Goal: Transaction & Acquisition: Purchase product/service

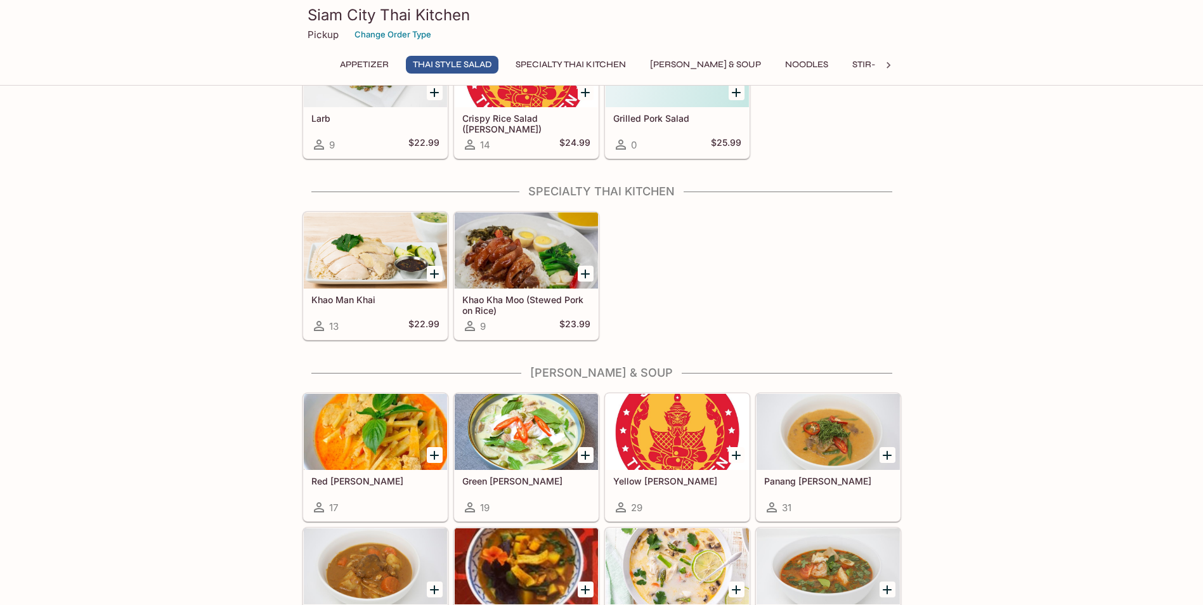
scroll to position [761, 0]
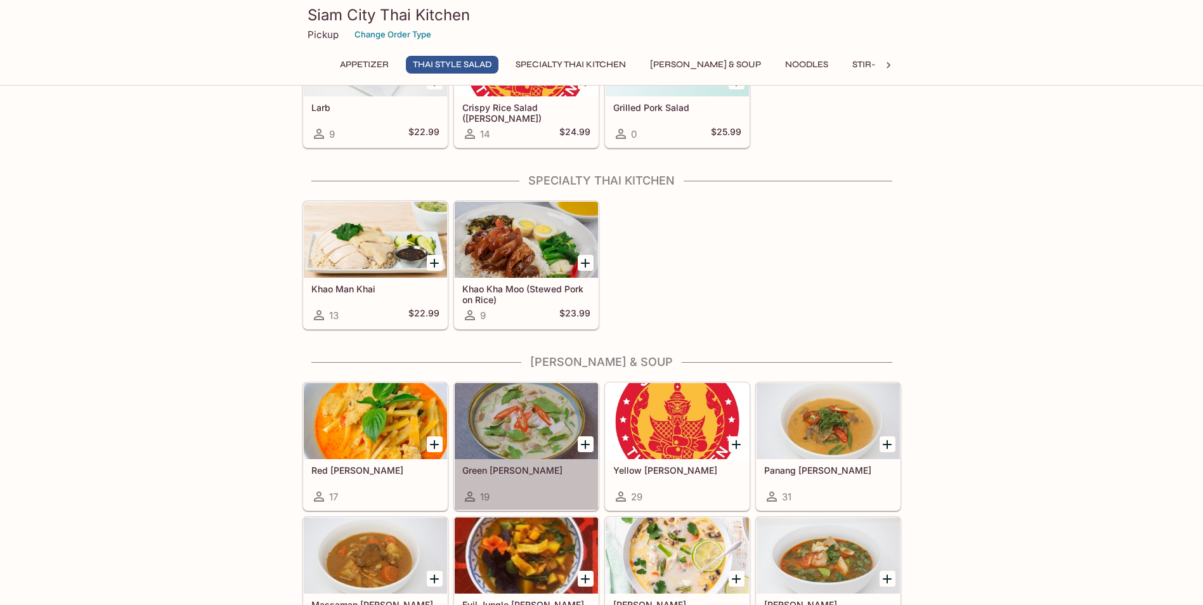
click at [515, 429] on div at bounding box center [526, 421] width 143 height 76
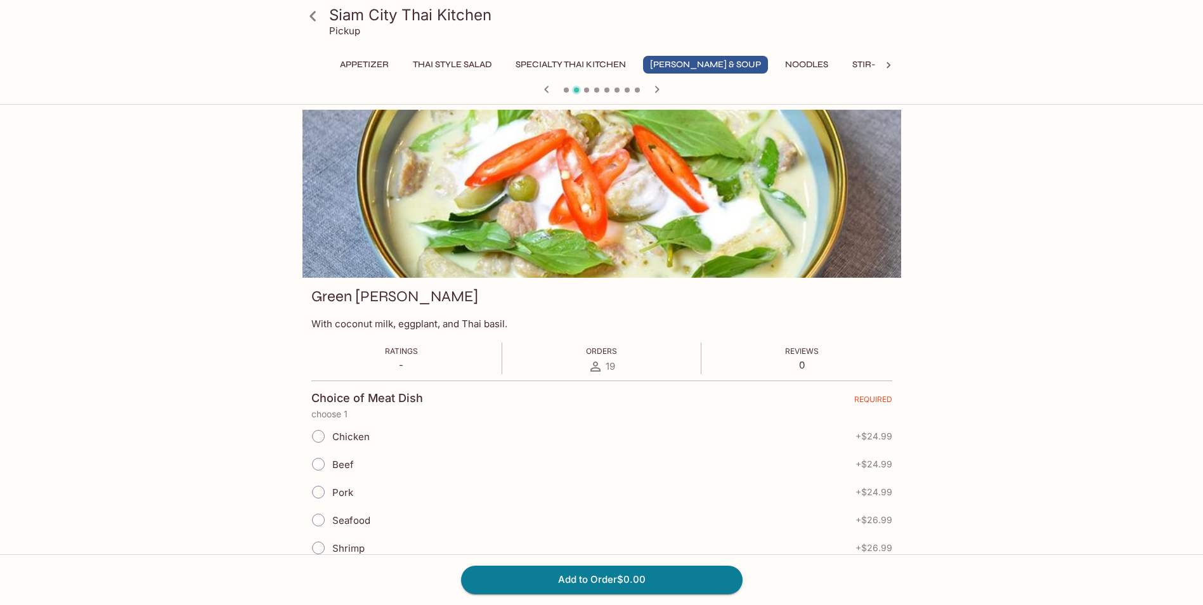
click at [312, 435] on input "Chicken" at bounding box center [318, 436] width 27 height 27
radio input "true"
click at [566, 585] on button "Add to Order $24.99" at bounding box center [602, 580] width 282 height 28
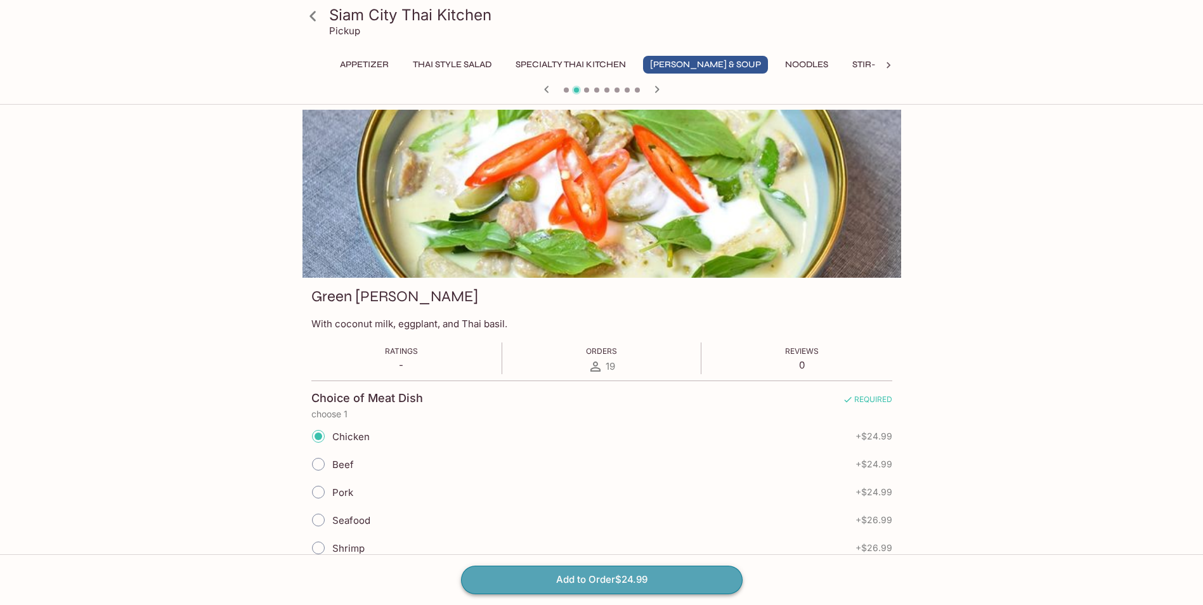
click at [686, 581] on button "Add to Order $24.99" at bounding box center [602, 580] width 282 height 28
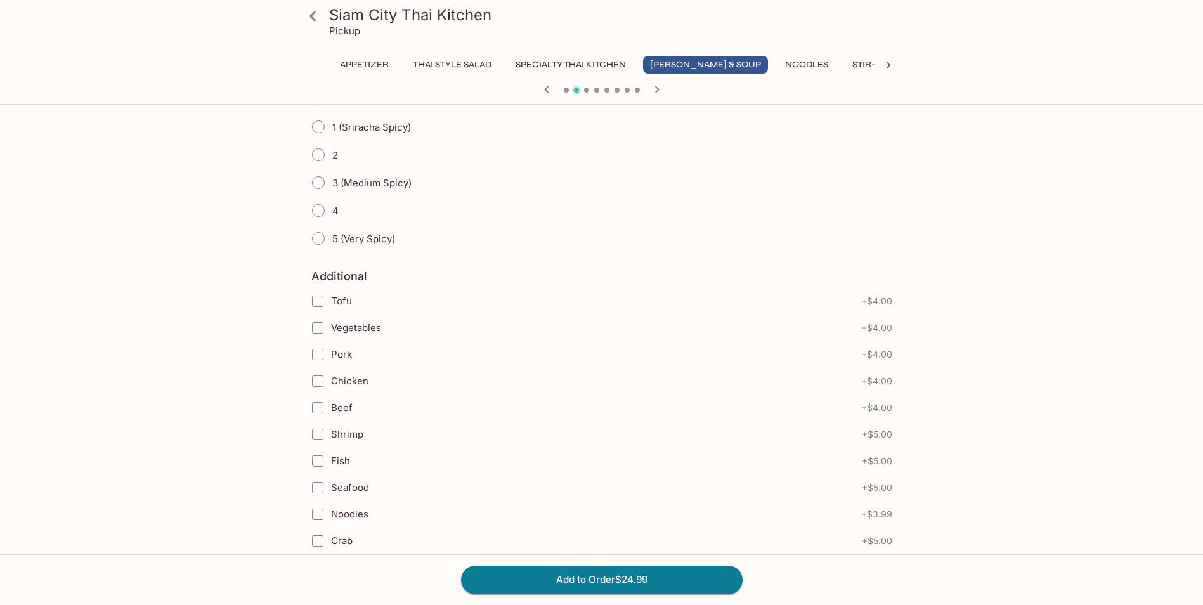
scroll to position [639, 0]
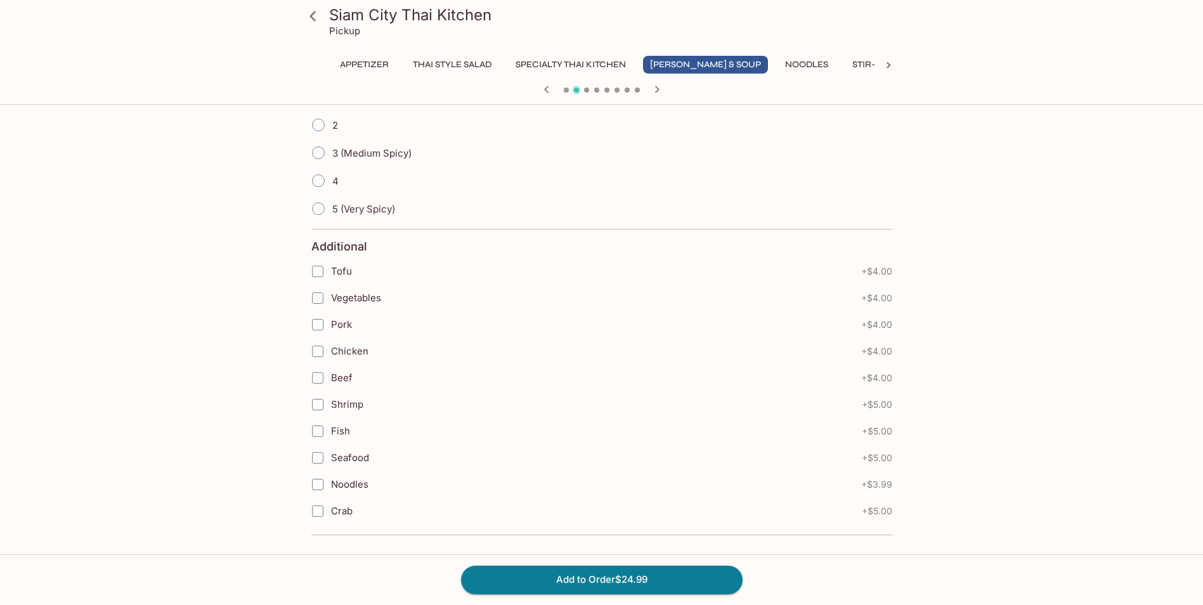
click at [307, 12] on icon at bounding box center [313, 16] width 22 height 22
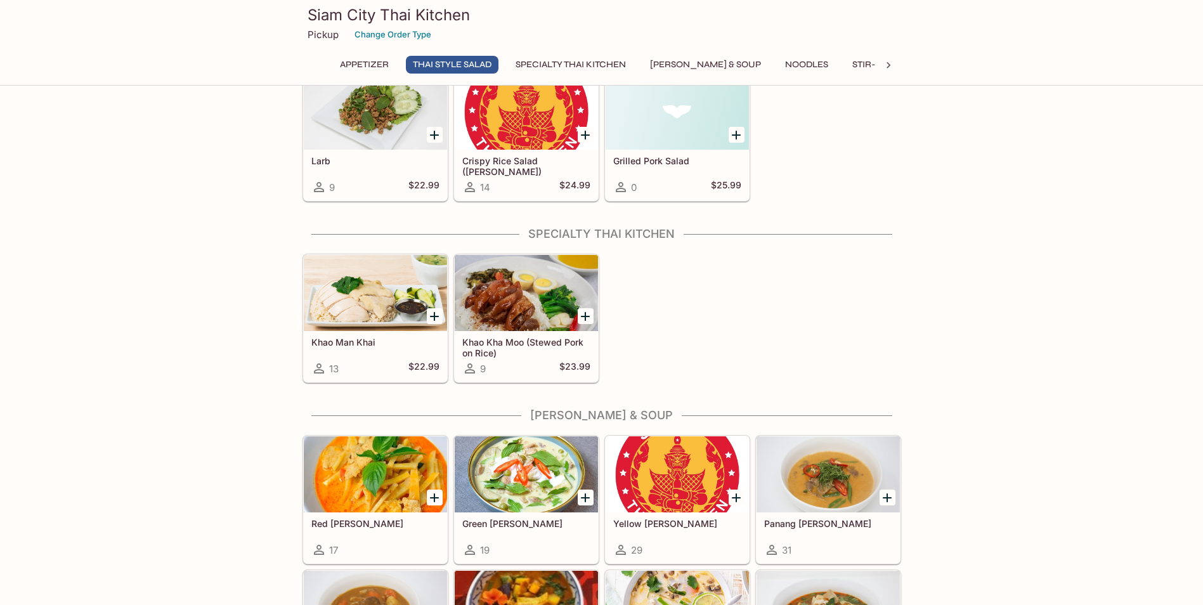
scroll to position [824, 0]
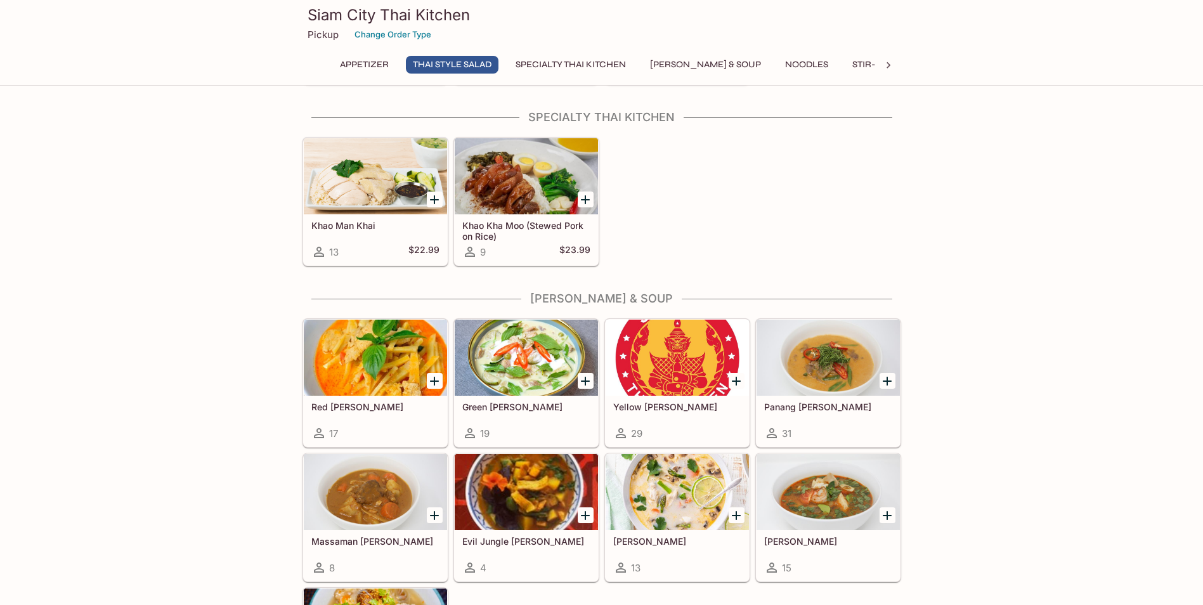
click at [519, 375] on div at bounding box center [526, 358] width 143 height 76
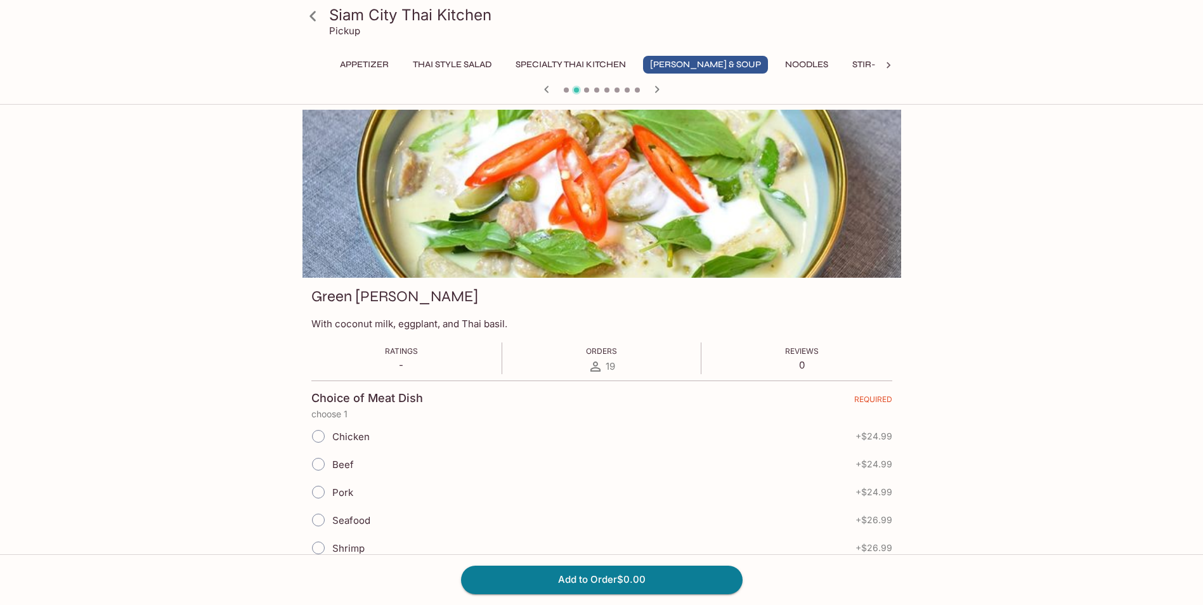
click at [351, 439] on span "Chicken" at bounding box center [350, 437] width 37 height 12
click at [332, 439] on input "Chicken" at bounding box center [318, 436] width 27 height 27
radio input "true"
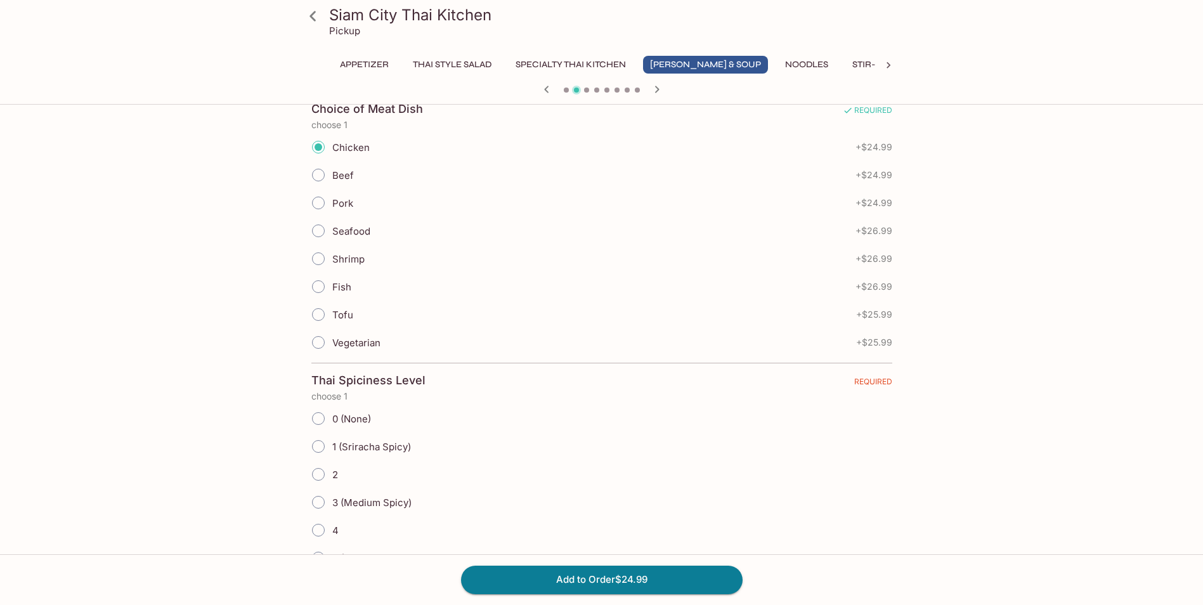
scroll to position [317, 0]
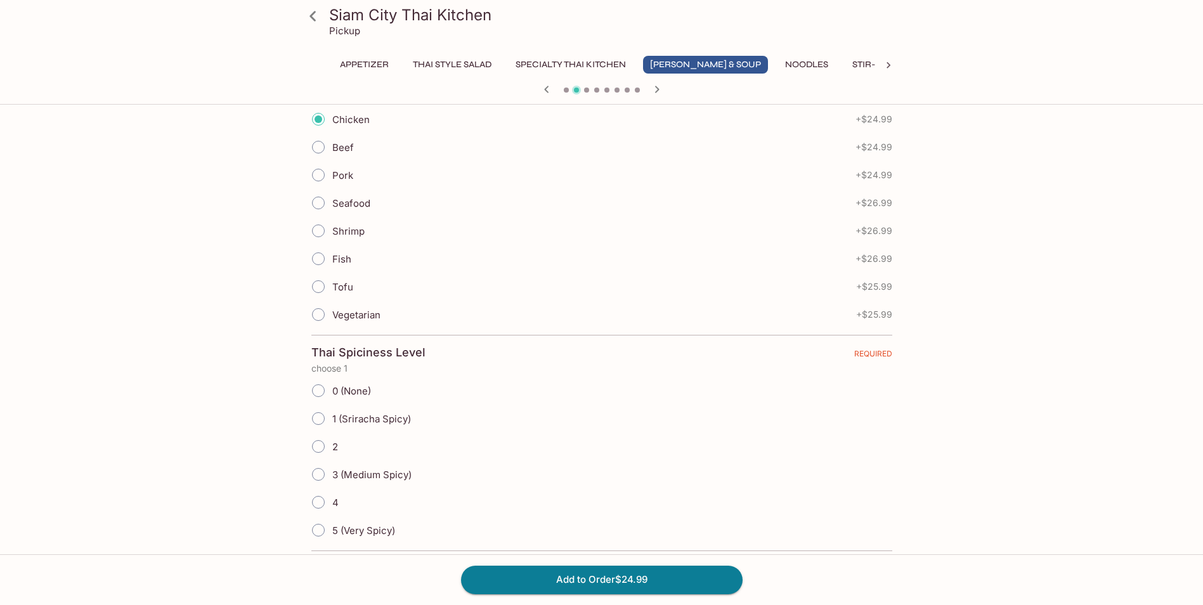
click at [350, 394] on span "0 (None)" at bounding box center [351, 391] width 39 height 12
click at [332, 394] on input "0 (None)" at bounding box center [318, 390] width 27 height 27
radio input "true"
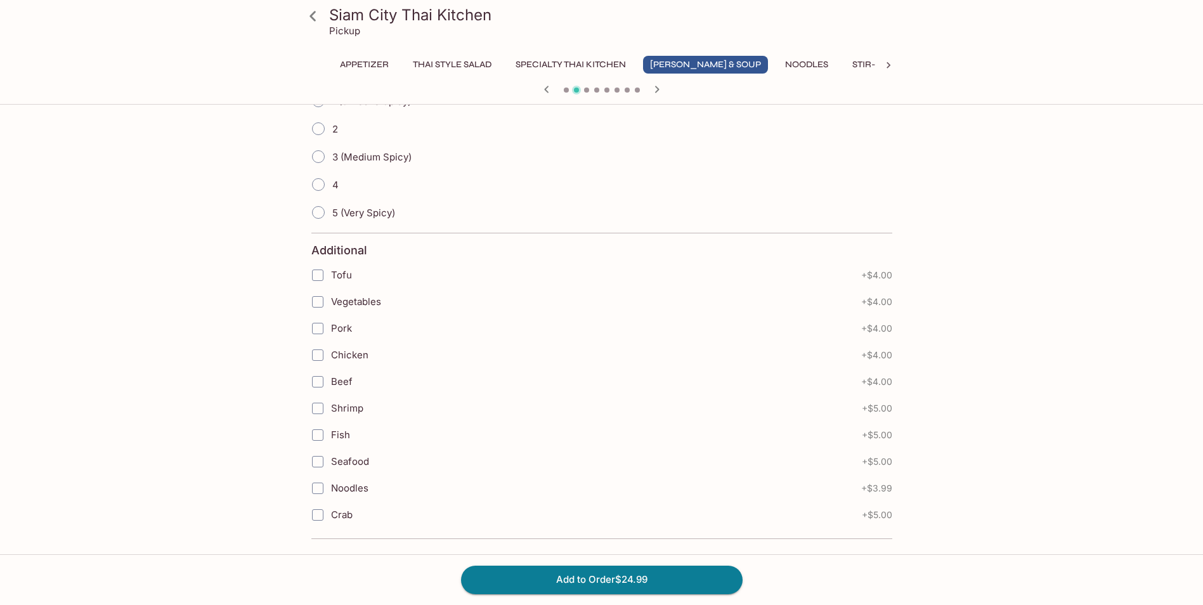
scroll to position [639, 0]
click at [582, 577] on button "Add to Order $24.99" at bounding box center [602, 580] width 282 height 28
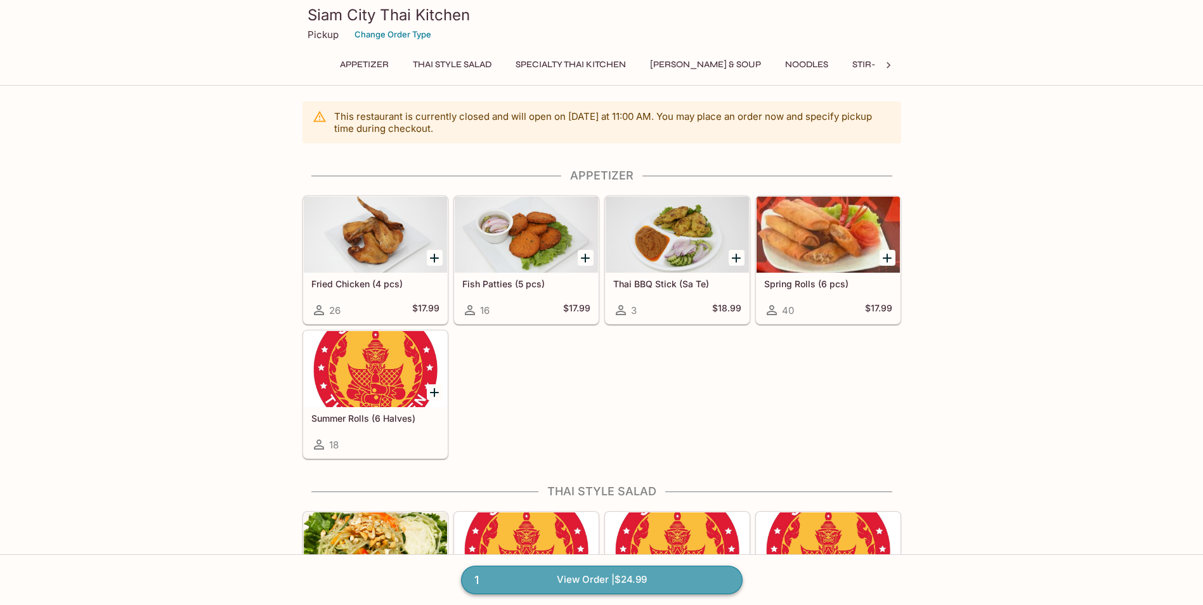
click at [590, 575] on link "1 View Order | $24.99" at bounding box center [602, 580] width 282 height 28
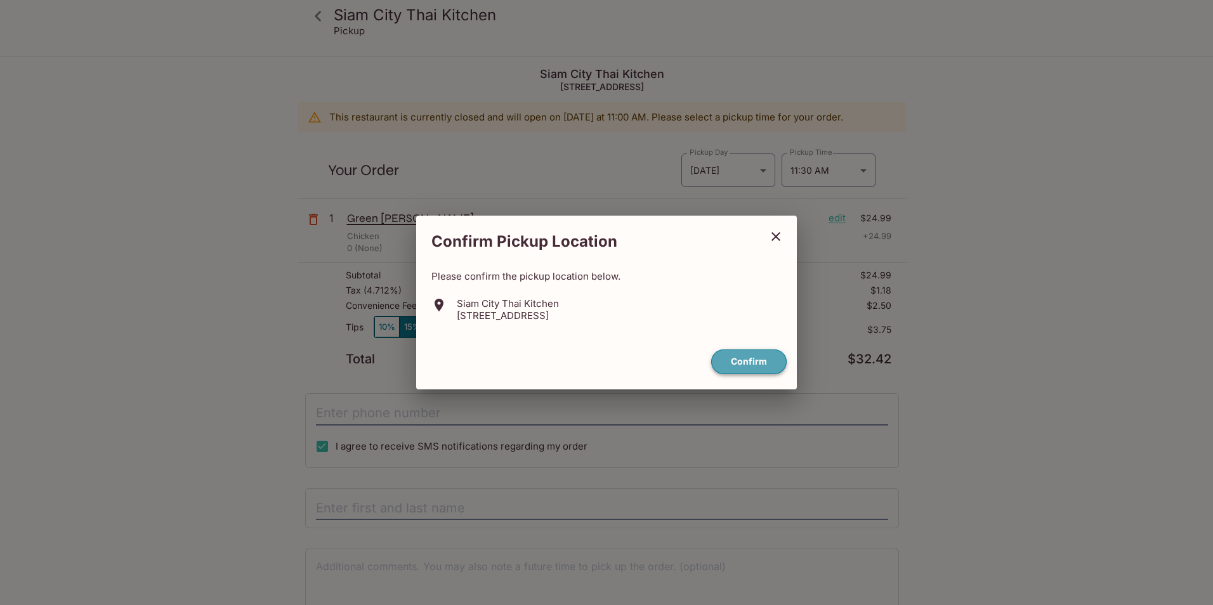
click at [758, 360] on button "Confirm" at bounding box center [748, 361] width 75 height 25
